Goal: Information Seeking & Learning: Learn about a topic

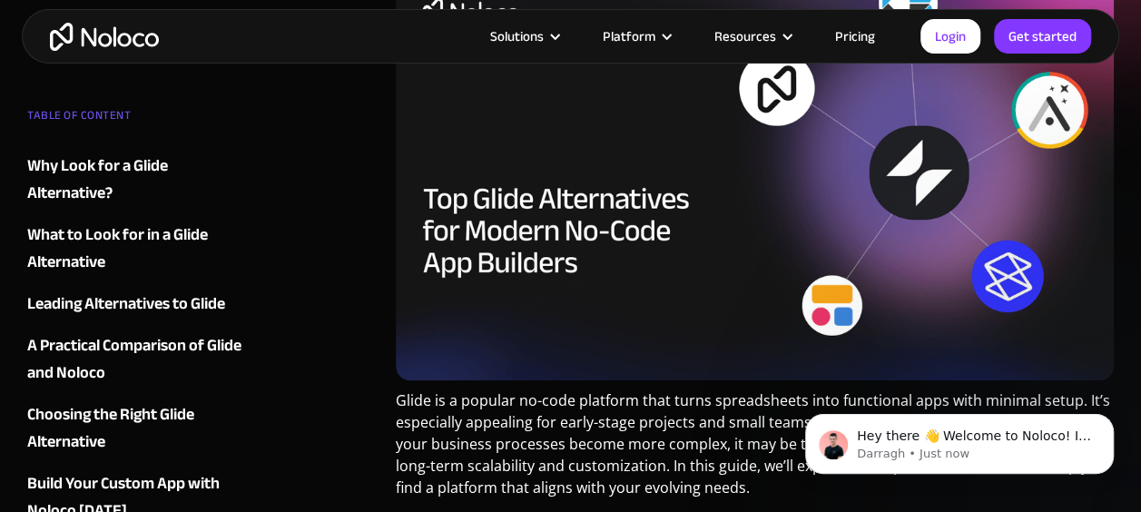
scroll to position [454, 0]
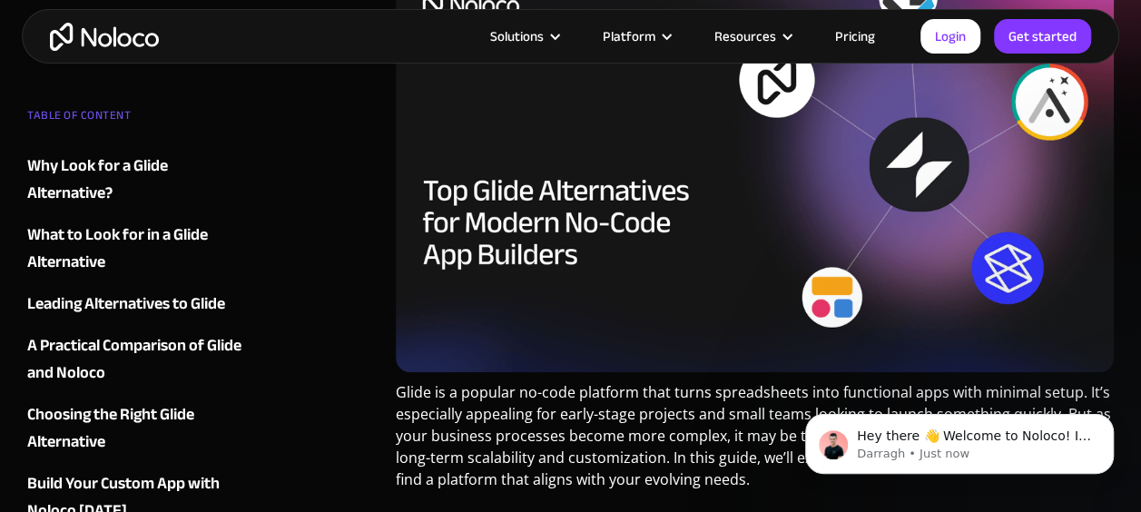
click at [107, 167] on div "Why Look for a Glide Alternative?" at bounding box center [134, 179] width 214 height 54
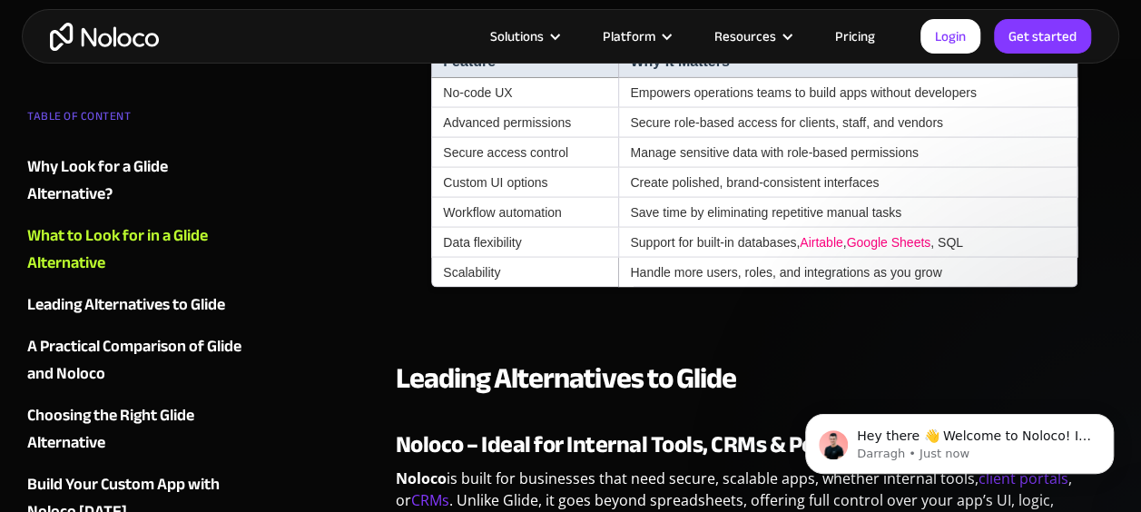
scroll to position [1635, 0]
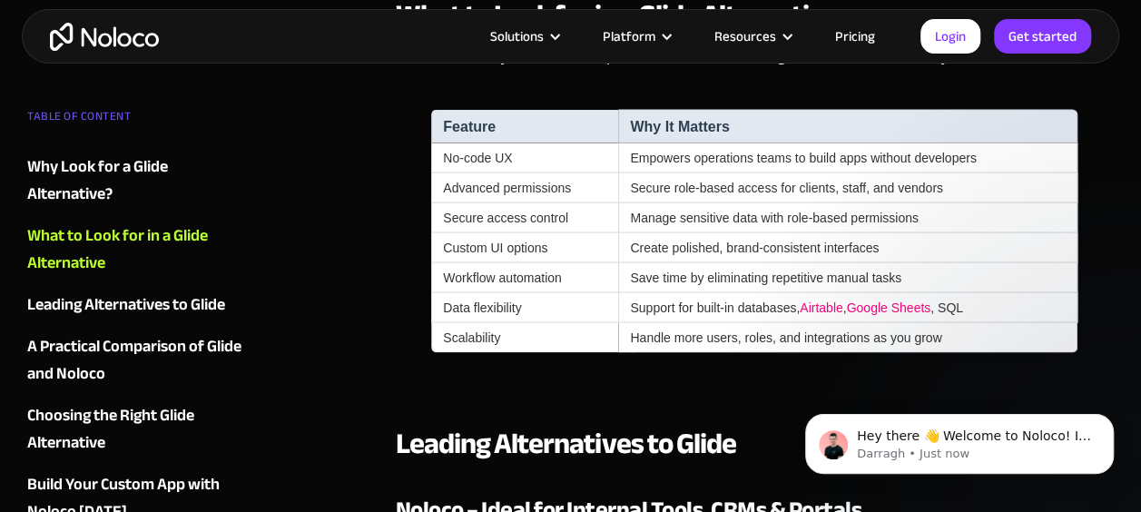
click at [857, 27] on link "Pricing" at bounding box center [854, 37] width 85 height 24
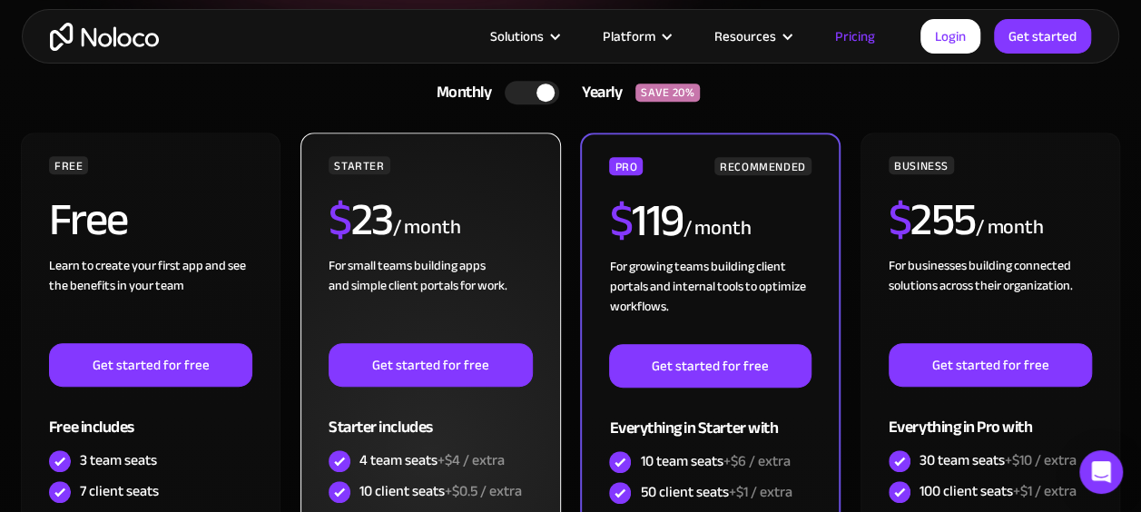
scroll to position [357, 0]
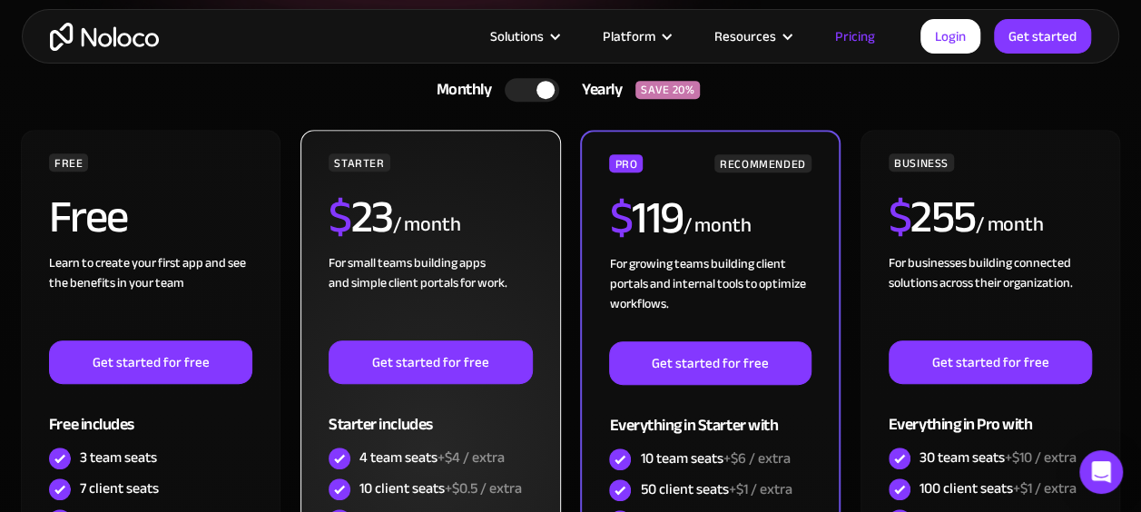
click at [410, 299] on div "For small teams building apps and simple client portals for work. ‍" at bounding box center [430, 296] width 203 height 87
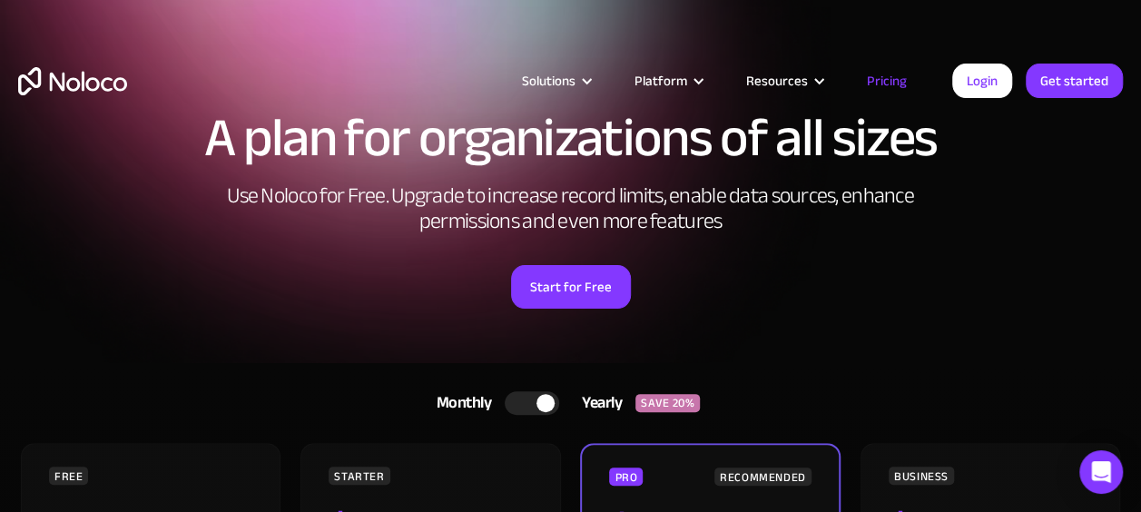
scroll to position [0, 0]
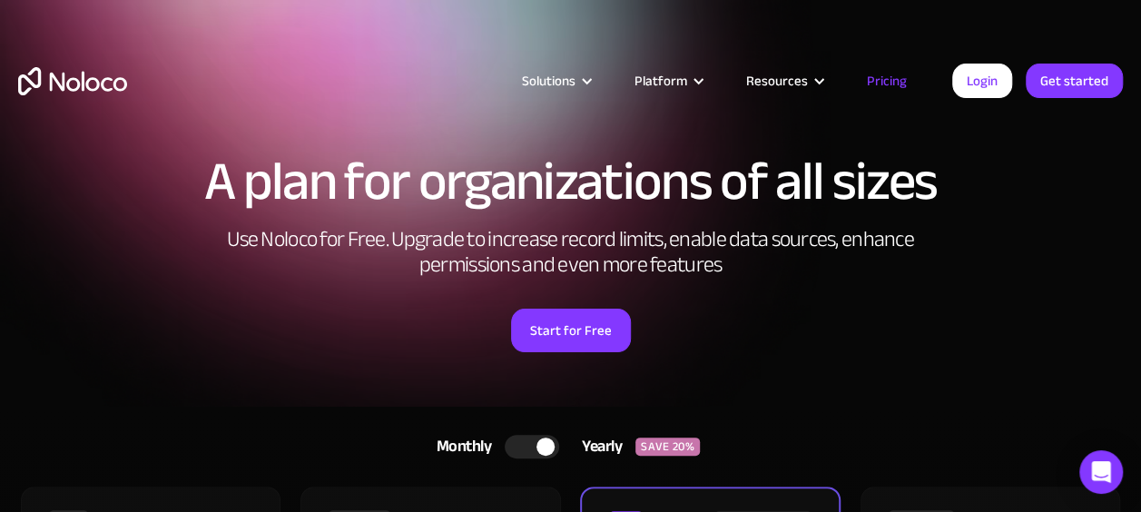
click at [58, 87] on img "home" at bounding box center [72, 81] width 109 height 28
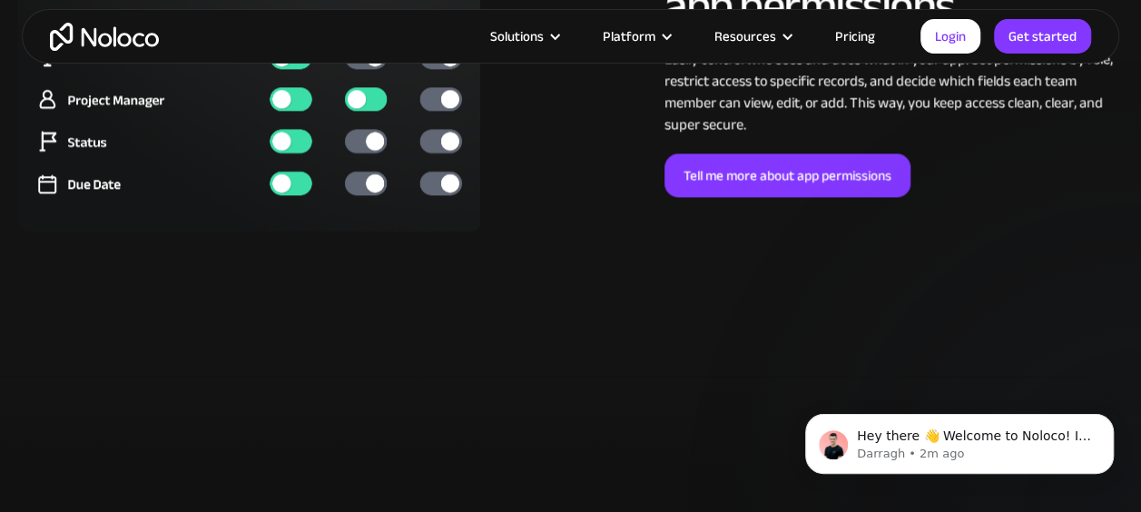
scroll to position [4537, 0]
